Goal: Task Accomplishment & Management: Manage account settings

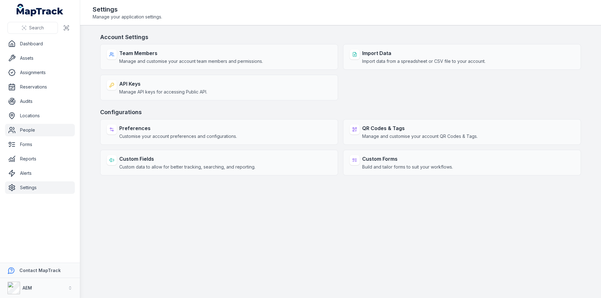
click at [25, 131] on link "People" at bounding box center [40, 130] width 70 height 13
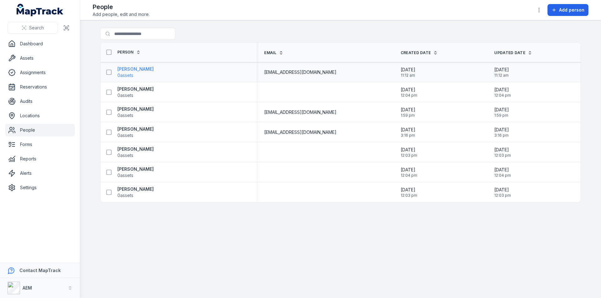
click at [134, 69] on strong "[PERSON_NAME]" at bounding box center [135, 69] width 36 height 6
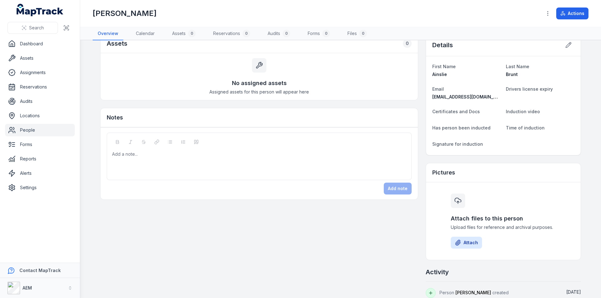
scroll to position [22, 0]
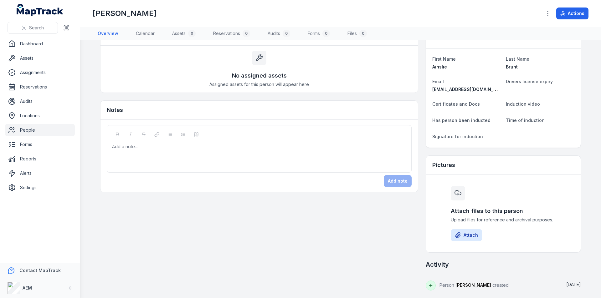
click at [31, 129] on link "People" at bounding box center [40, 130] width 70 height 13
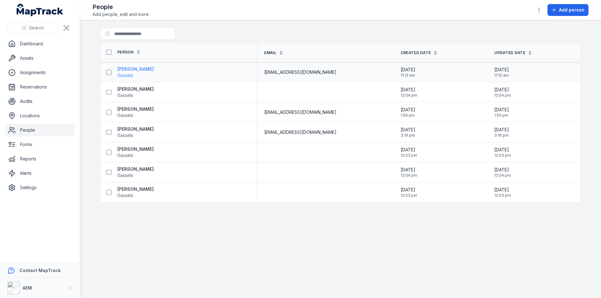
click at [125, 67] on strong "[PERSON_NAME]" at bounding box center [135, 69] width 36 height 6
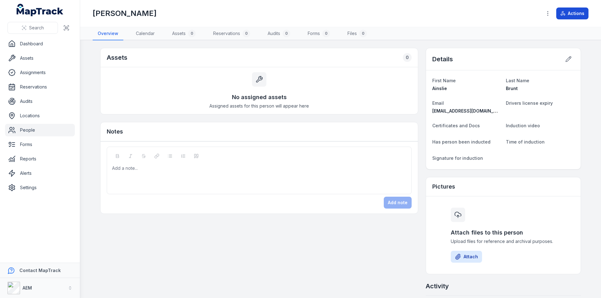
click at [568, 13] on button "Actions" at bounding box center [572, 14] width 32 height 12
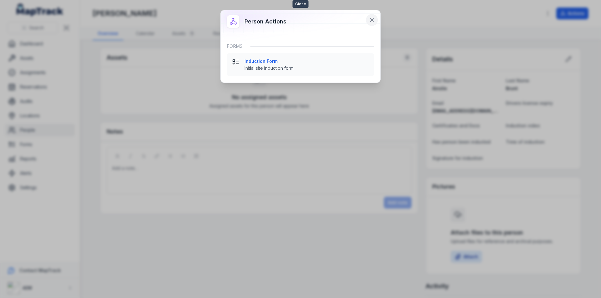
click at [372, 19] on icon at bounding box center [372, 20] width 6 height 6
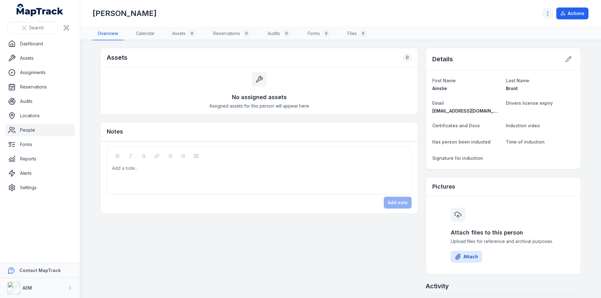
click at [548, 12] on icon "button" at bounding box center [548, 13] width 6 height 6
click at [23, 43] on div "Search Dashboard Assets Assignments Reservations Audits Locations People Forms …" at bounding box center [300, 149] width 601 height 298
click at [23, 43] on link "Dashboard" at bounding box center [40, 44] width 70 height 13
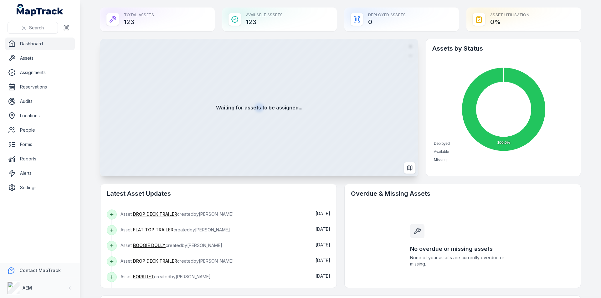
click at [270, 134] on div "Waiting for assets to be assigned..." at bounding box center [259, 108] width 318 height 138
click at [21, 57] on link "Assets" at bounding box center [40, 58] width 70 height 13
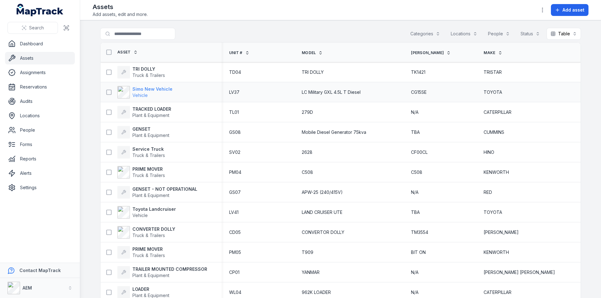
click at [146, 88] on strong "Simo New Vehicle" at bounding box center [152, 89] width 40 height 6
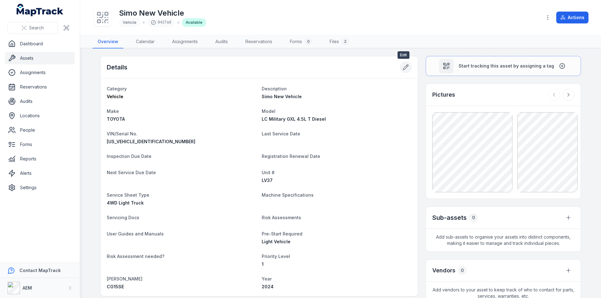
click at [404, 66] on icon at bounding box center [406, 67] width 6 height 6
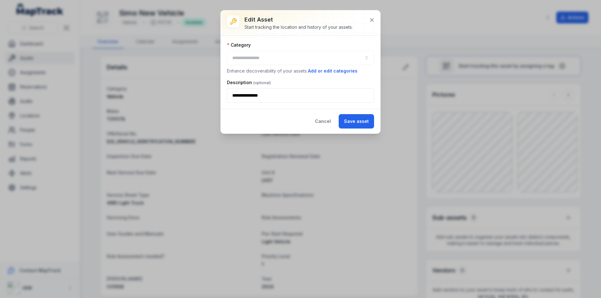
type input "*******"
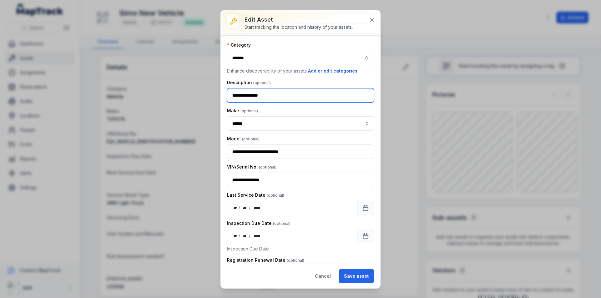
drag, startPoint x: 282, startPoint y: 96, endPoint x: 191, endPoint y: 97, distance: 91.7
click at [191, 97] on div "**********" at bounding box center [300, 149] width 601 height 298
type input "**********"
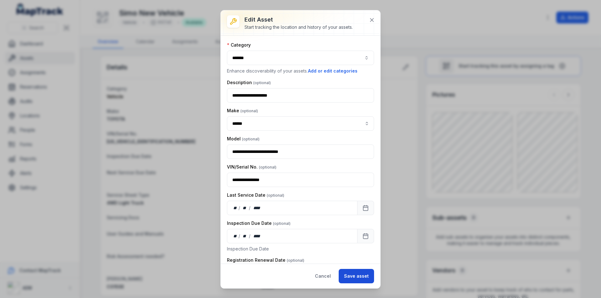
click at [351, 278] on button "Save asset" at bounding box center [356, 276] width 35 height 14
